Goal: Task Accomplishment & Management: Use online tool/utility

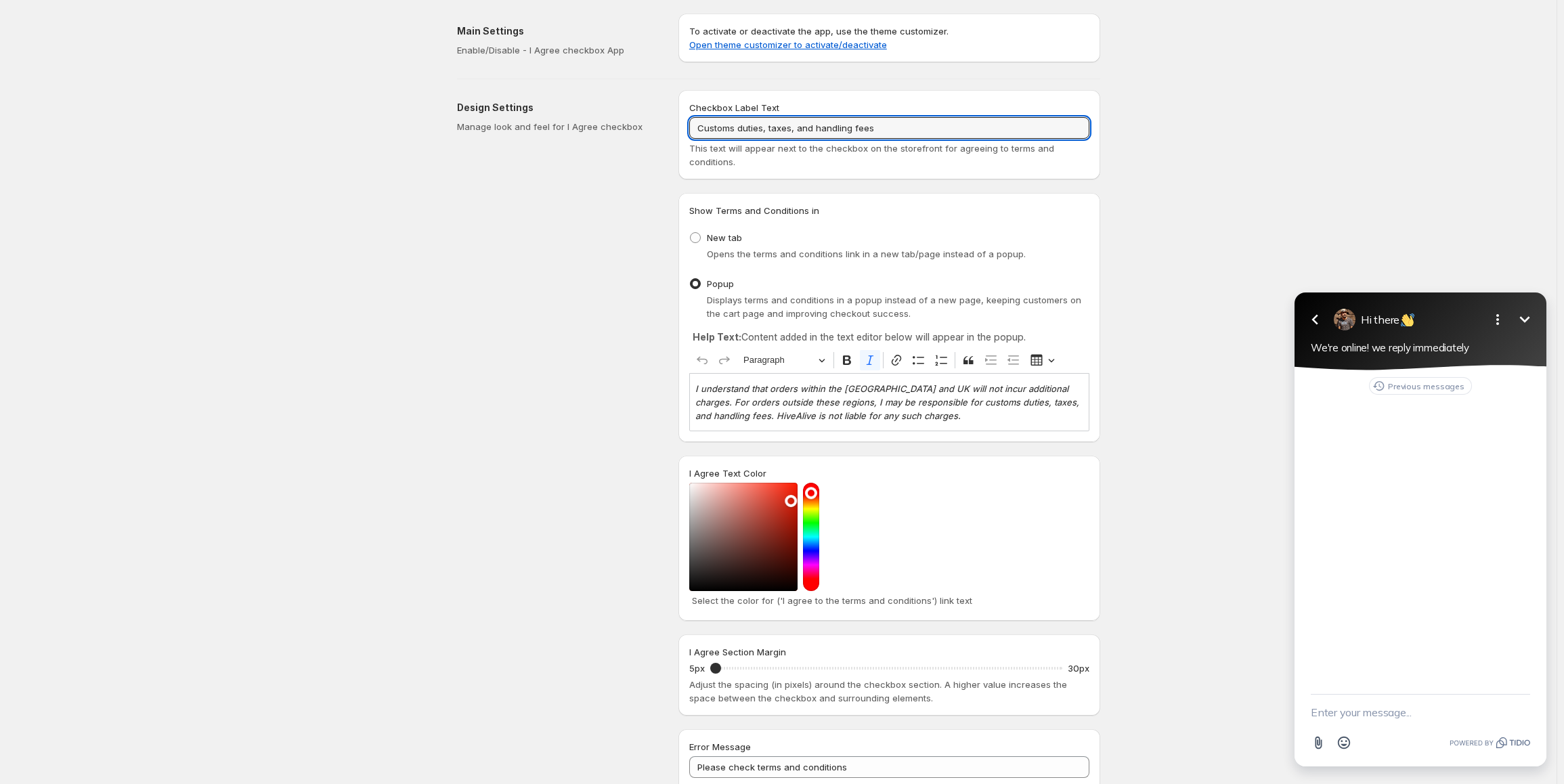
drag, startPoint x: 887, startPoint y: 125, endPoint x: 675, endPoint y: 125, distance: 212.0
click at [675, 125] on div "Design Settings Manage look and feel for I Agree checkbox Checkbox Label Text C…" at bounding box center [773, 533] width 654 height 907
paste input "EU or [GEOGRAPHIC_DATA] there are no additional customs charges, taxes or handl…"
click at [701, 128] on input "EU or [GEOGRAPHIC_DATA] there are no additional customs charges, taxes or handl…" at bounding box center [889, 128] width 400 height 22
click at [1076, 132] on input "If shipping within the [GEOGRAPHIC_DATA] or UK there are no additional customs …" at bounding box center [889, 128] width 400 height 22
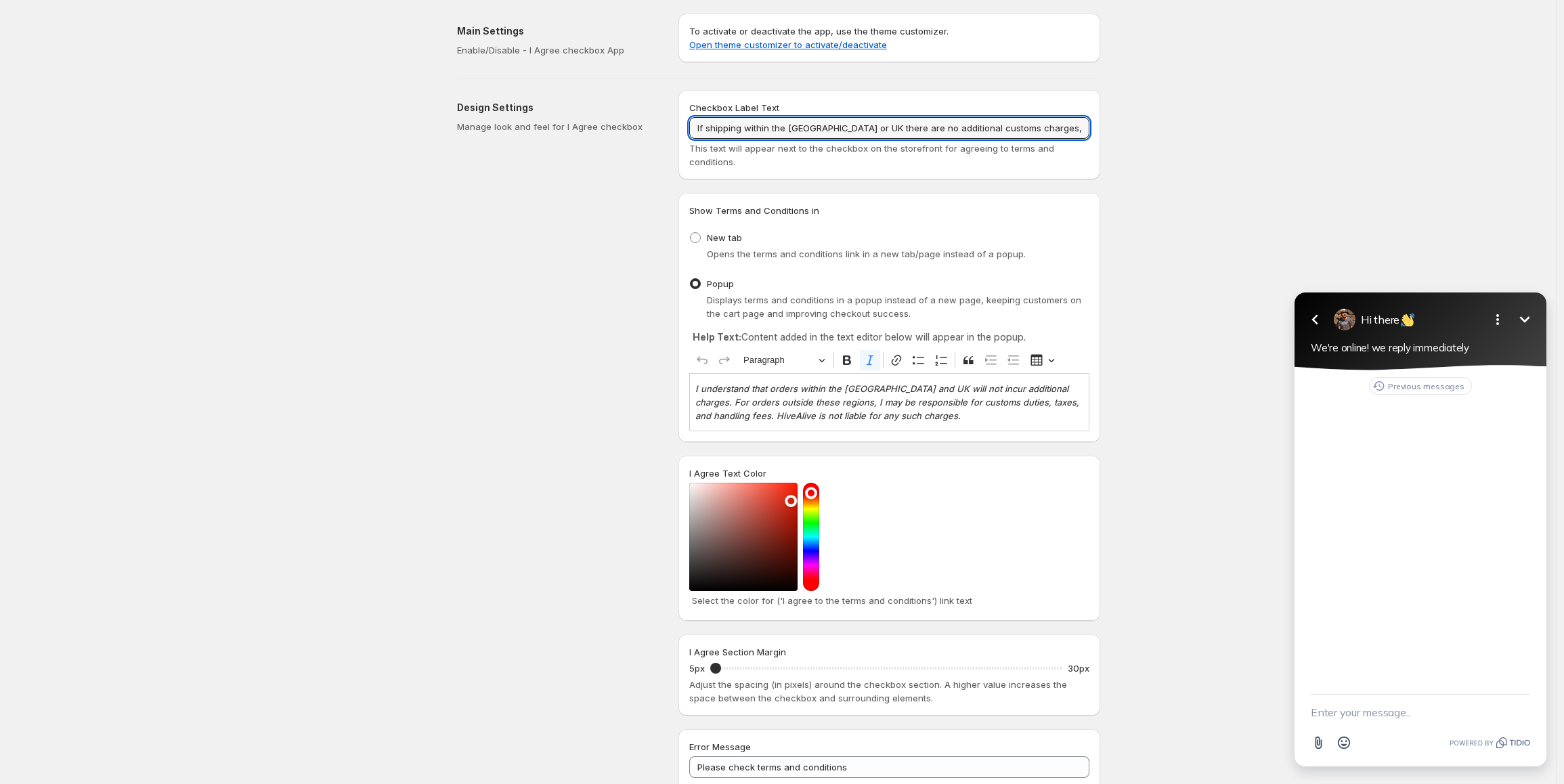
scroll to position [0, 14]
drag, startPoint x: 1053, startPoint y: 129, endPoint x: 1122, endPoint y: 131, distance: 69.0
click at [1122, 131] on div "Save Discard Main Settings Enable/Disable - I Agree checkbox App To activate or…" at bounding box center [778, 588] width 1556 height 1176
click at [1086, 129] on input "If shipping within the [GEOGRAPHIC_DATA] or UK there are no additional customs …" at bounding box center [889, 128] width 400 height 22
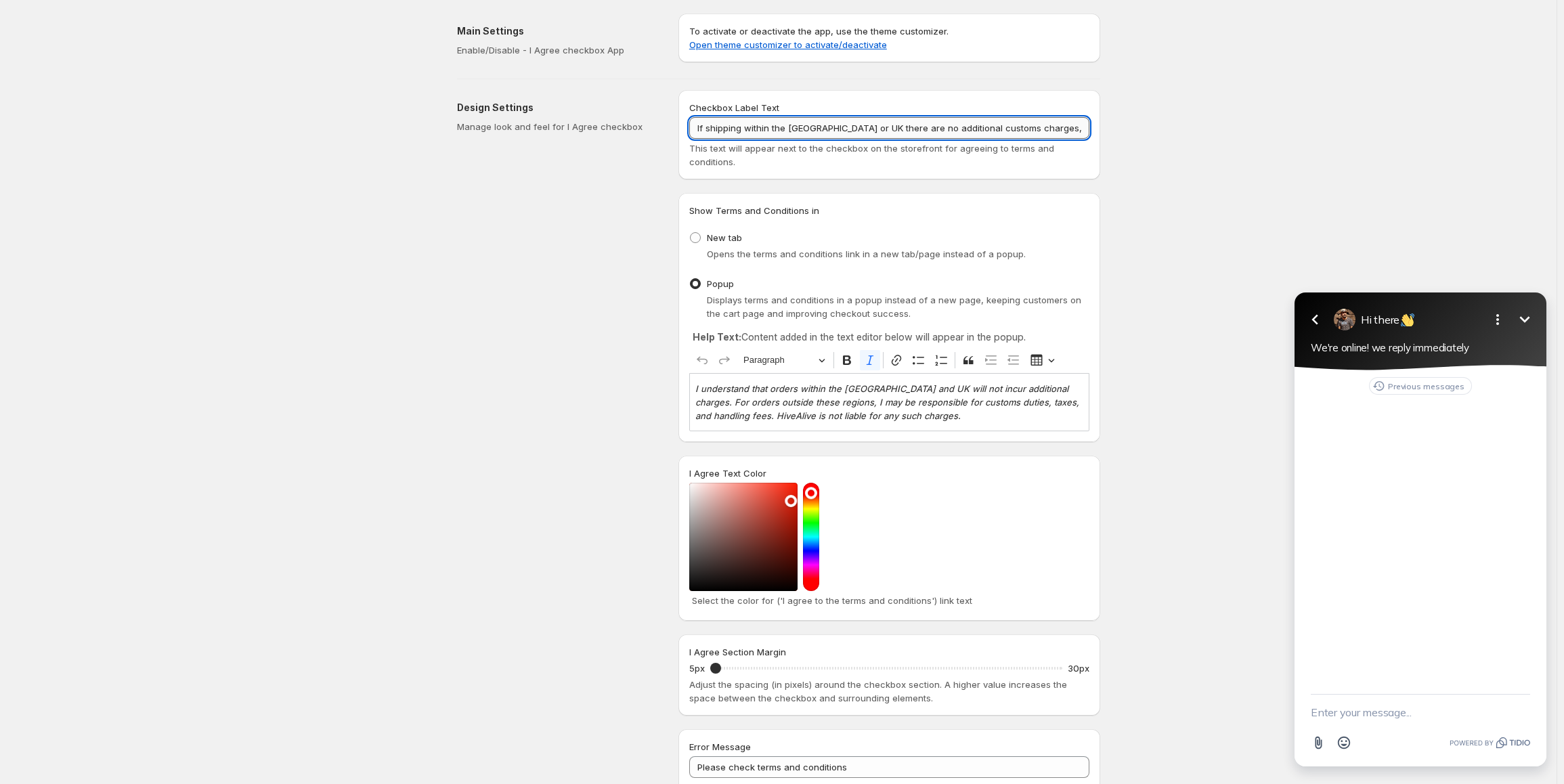
click at [713, 131] on input "If shipping within the [GEOGRAPHIC_DATA] or UK there are no additional customs …" at bounding box center [889, 128] width 400 height 22
drag, startPoint x: 705, startPoint y: 126, endPoint x: 698, endPoint y: 125, distance: 7.1
click at [698, 125] on input "If shipping within the [GEOGRAPHIC_DATA] or UK there are no additional customs …" at bounding box center [889, 128] width 400 height 22
click at [764, 129] on input "I understand: if shipping within the [GEOGRAPHIC_DATA] or UK there are no addit…" at bounding box center [889, 128] width 400 height 22
type input "I understand: If shipping within the [GEOGRAPHIC_DATA] or [GEOGRAPHIC_DATA] the…"
